Goal: Find specific page/section: Find specific page/section

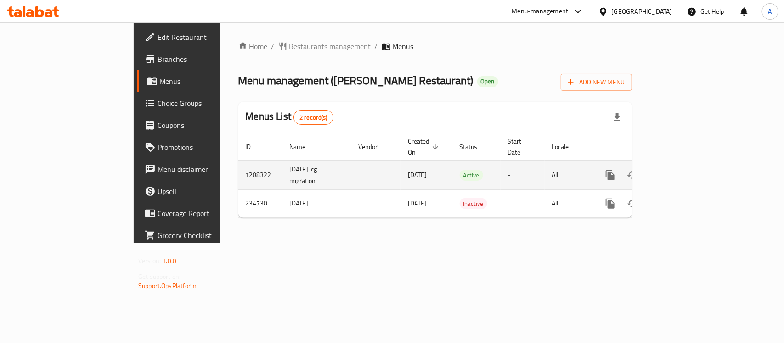
click at [682, 170] on icon "enhanced table" at bounding box center [676, 175] width 11 height 11
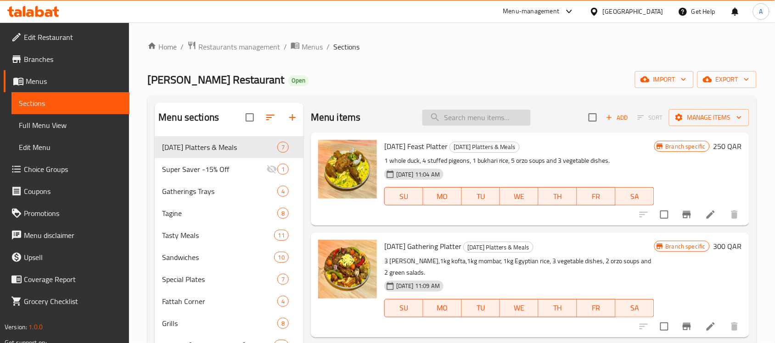
click at [470, 121] on input "search" at bounding box center [476, 118] width 108 height 16
paste input "Shish Tawook"
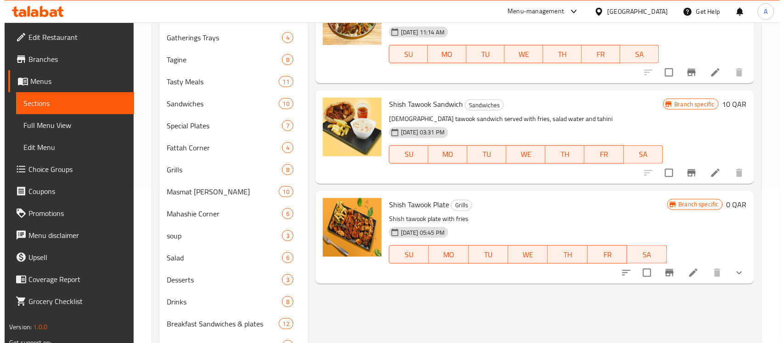
scroll to position [172, 0]
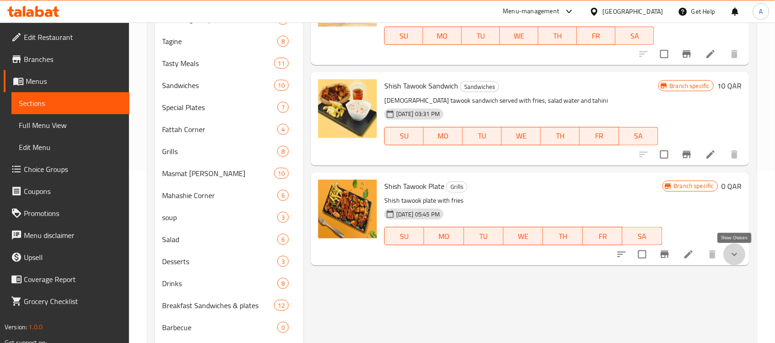
click at [733, 255] on icon "show more" at bounding box center [735, 254] width 6 height 3
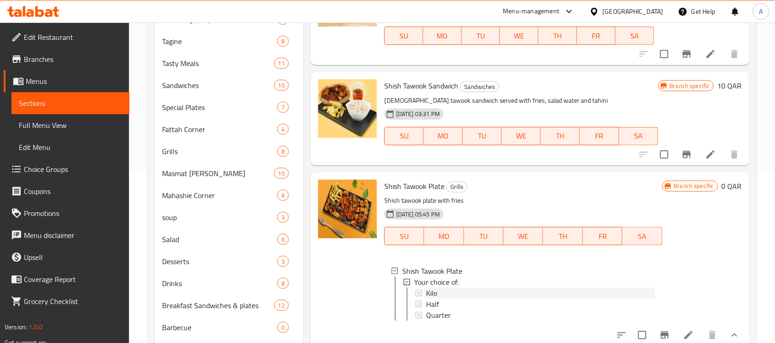
click at [429, 291] on span "Kilo" at bounding box center [431, 293] width 11 height 11
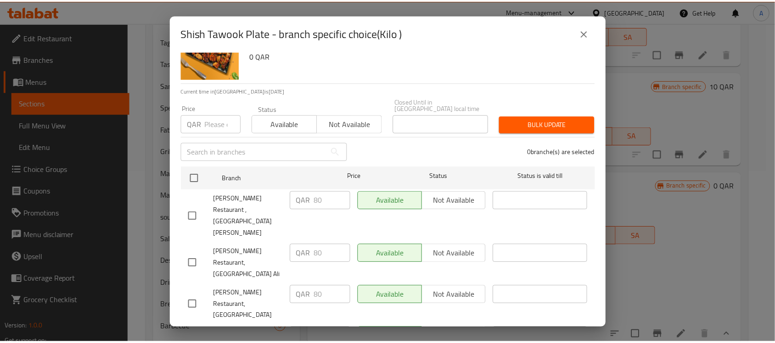
scroll to position [64, 0]
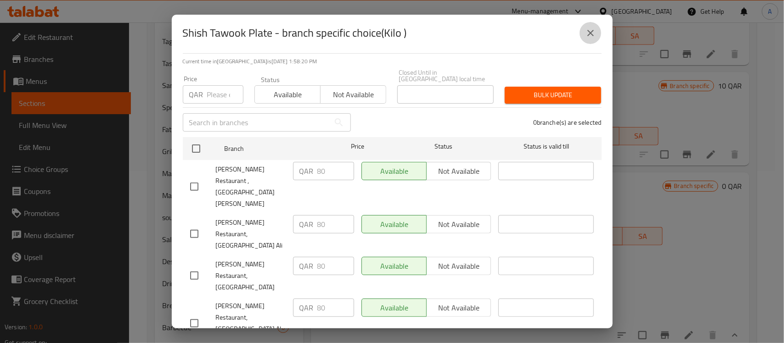
click at [591, 37] on icon "close" at bounding box center [590, 33] width 11 height 11
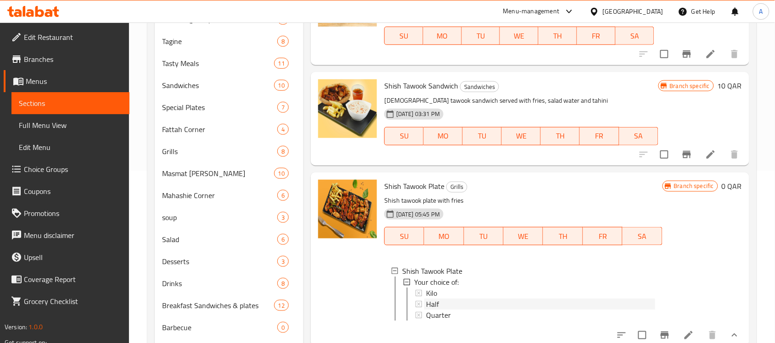
click at [440, 305] on div "Half" at bounding box center [540, 304] width 229 height 11
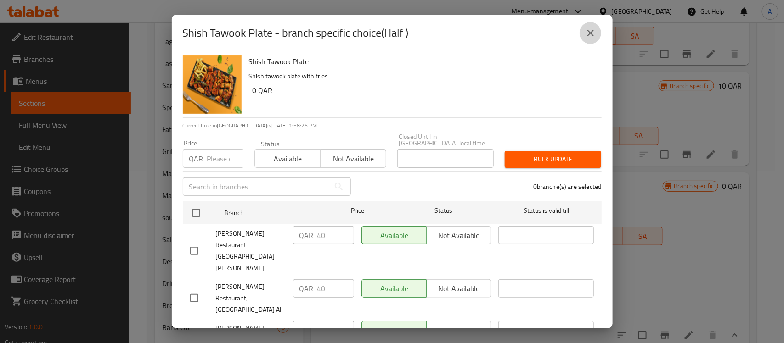
click at [593, 34] on icon "close" at bounding box center [590, 33] width 11 height 11
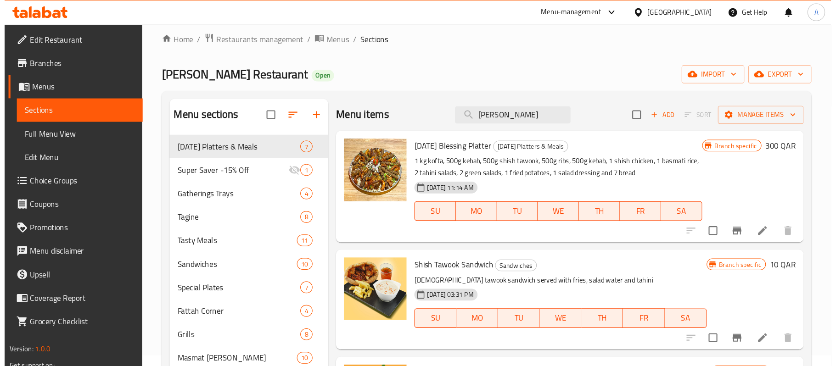
scroll to position [0, 0]
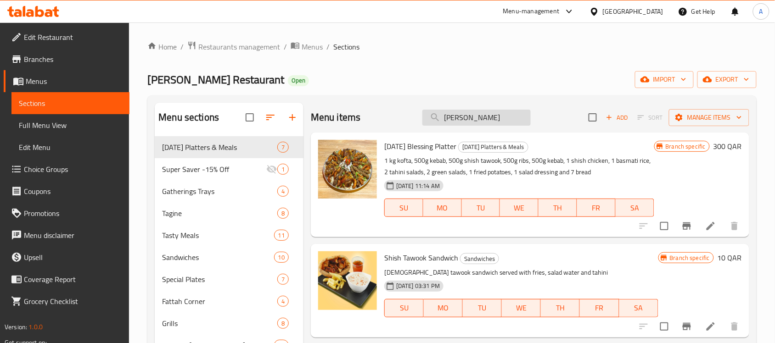
click at [455, 120] on input "Shish Tawook" at bounding box center [476, 118] width 108 height 16
paste input "Ribs"
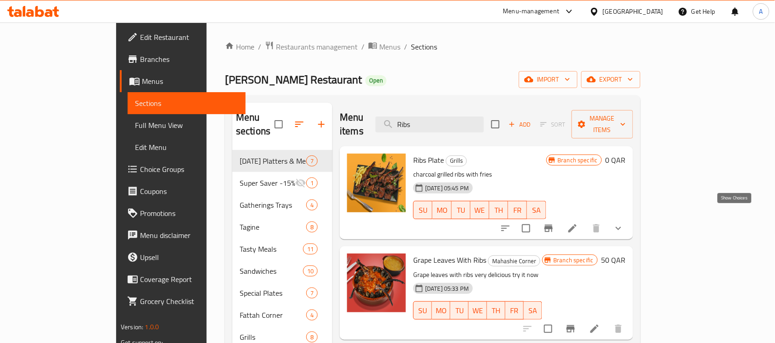
type input "Ribs"
click at [624, 223] on icon "show more" at bounding box center [618, 228] width 11 height 11
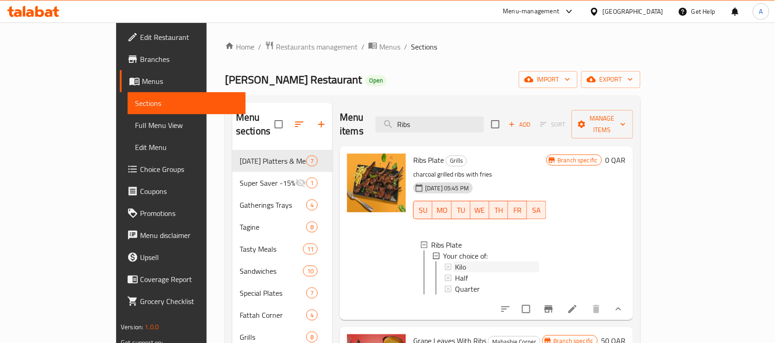
click at [455, 262] on span "Kilo" at bounding box center [460, 267] width 11 height 11
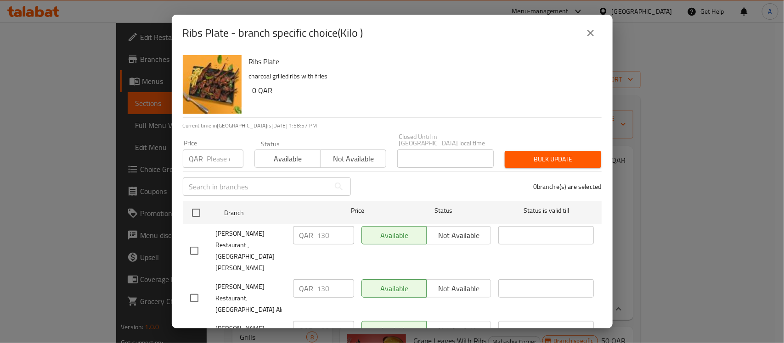
click at [591, 33] on icon "close" at bounding box center [590, 33] width 11 height 11
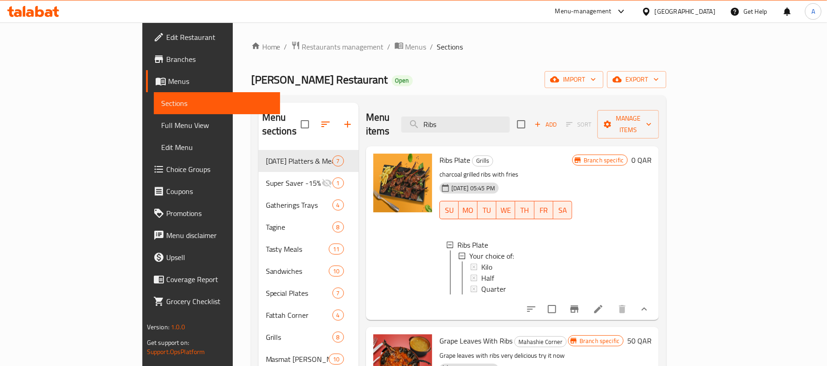
click at [707, 18] on div "Qatar" at bounding box center [678, 11] width 89 height 22
click at [703, 13] on div "Qatar" at bounding box center [685, 11] width 61 height 10
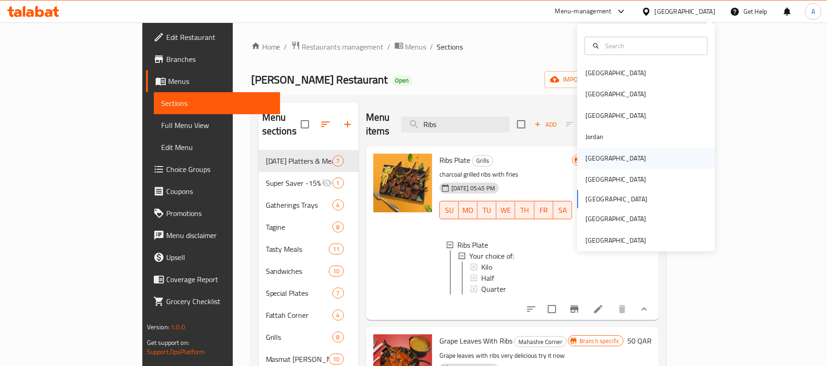
click at [586, 163] on div "[GEOGRAPHIC_DATA]" at bounding box center [615, 158] width 61 height 10
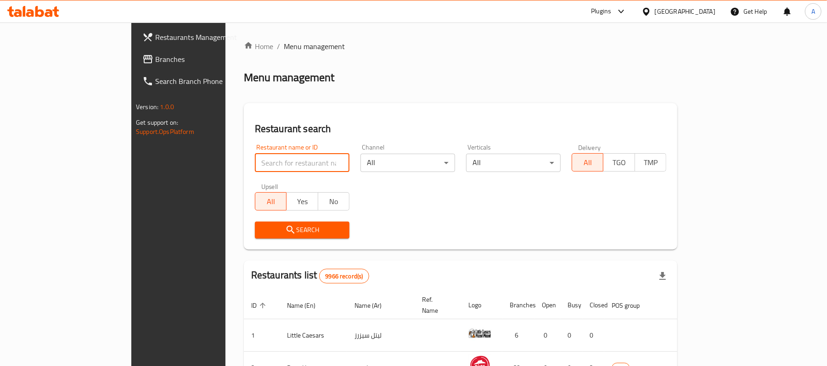
click at [255, 162] on input "search" at bounding box center [302, 163] width 95 height 18
paste input "640990"
type input "640990"
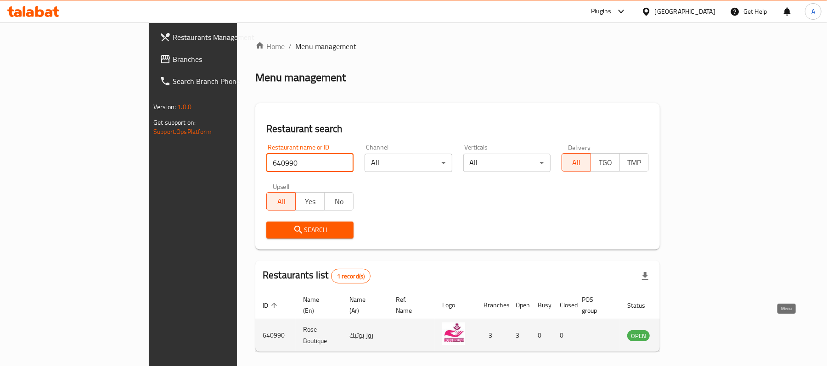
click at [686, 330] on icon "enhanced table" at bounding box center [680, 335] width 11 height 11
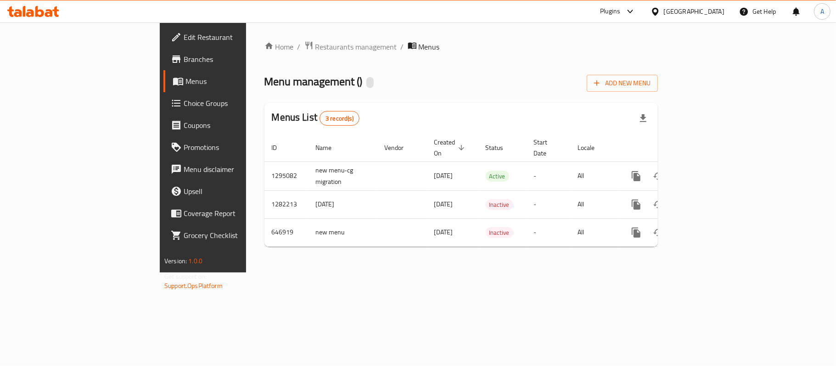
click at [163, 65] on link "Branches" at bounding box center [231, 59] width 136 height 22
